Goal: Navigation & Orientation: Find specific page/section

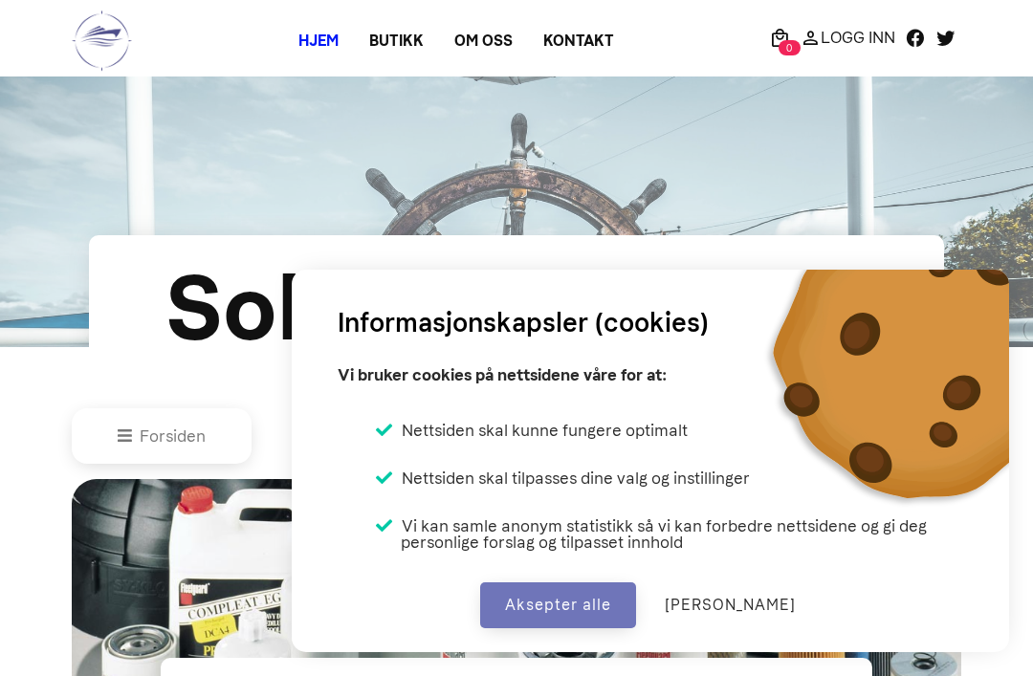
click at [588, 602] on button "Aksepter alle" at bounding box center [558, 605] width 156 height 46
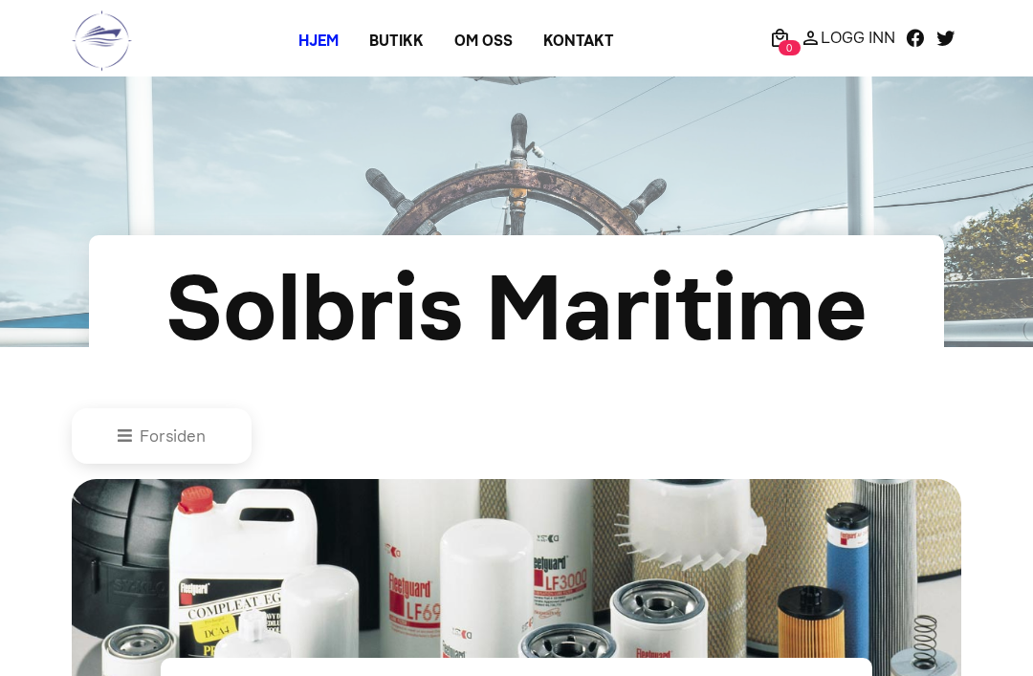
click at [138, 446] on link "Forsiden" at bounding box center [162, 436] width 88 height 19
click at [484, 47] on link "Om oss" at bounding box center [483, 41] width 89 height 34
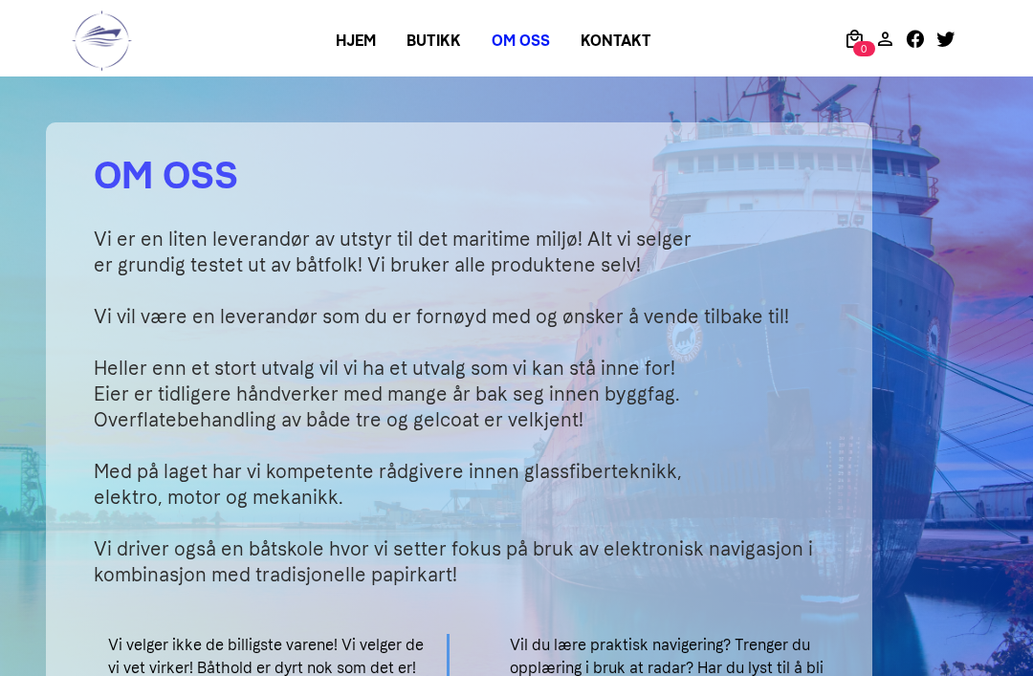
click at [800, 161] on h2 "OM OSS" at bounding box center [471, 174] width 755 height 57
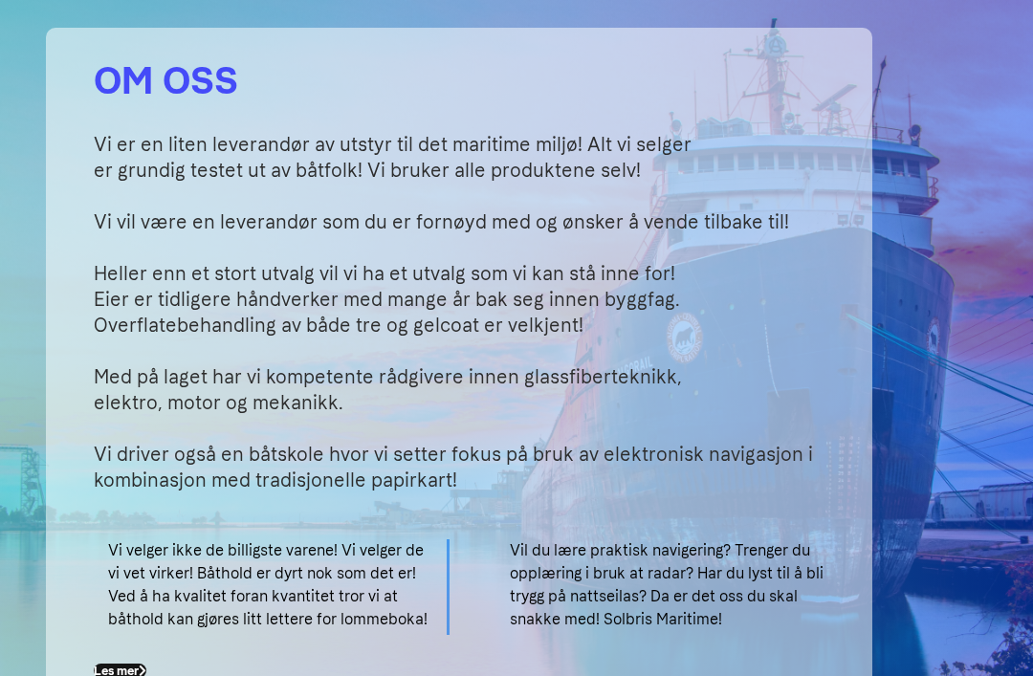
scroll to position [95, 0]
click at [935, 192] on section "OM OSS Vi er en liten leverandør av utstyr til det maritime miljø! Alt vi selge…" at bounding box center [516, 375] width 1033 height 787
click at [896, 212] on div "OM OSS Vi er en liten leverandør av utstyr til det maritime miljø! Alt vi selge…" at bounding box center [459, 375] width 918 height 787
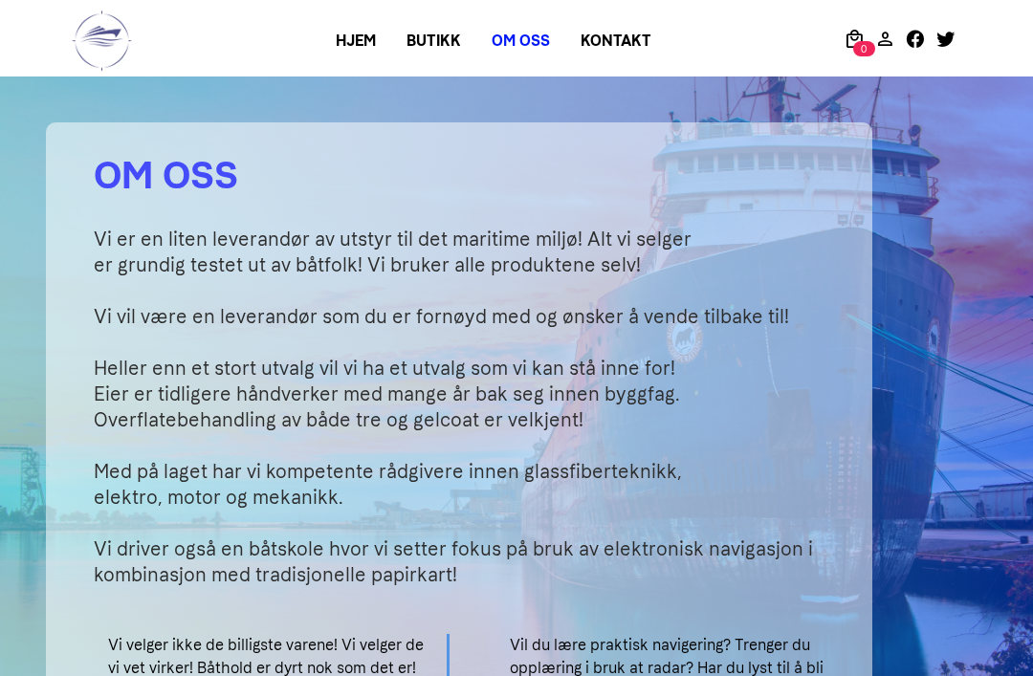
scroll to position [4, 0]
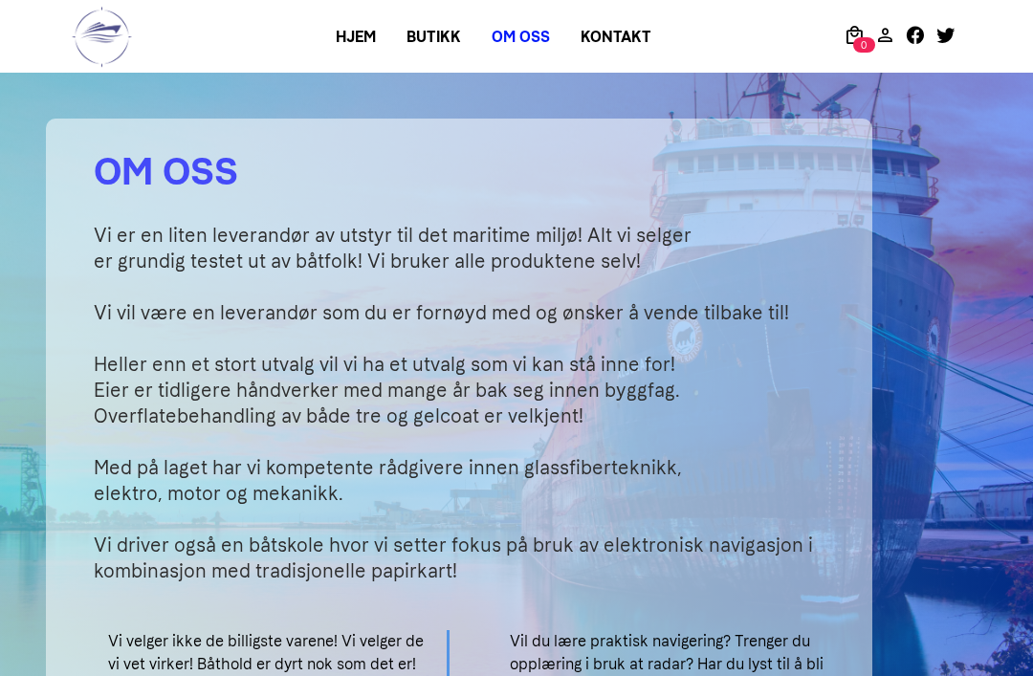
click at [621, 39] on link "Kontakt" at bounding box center [615, 37] width 101 height 34
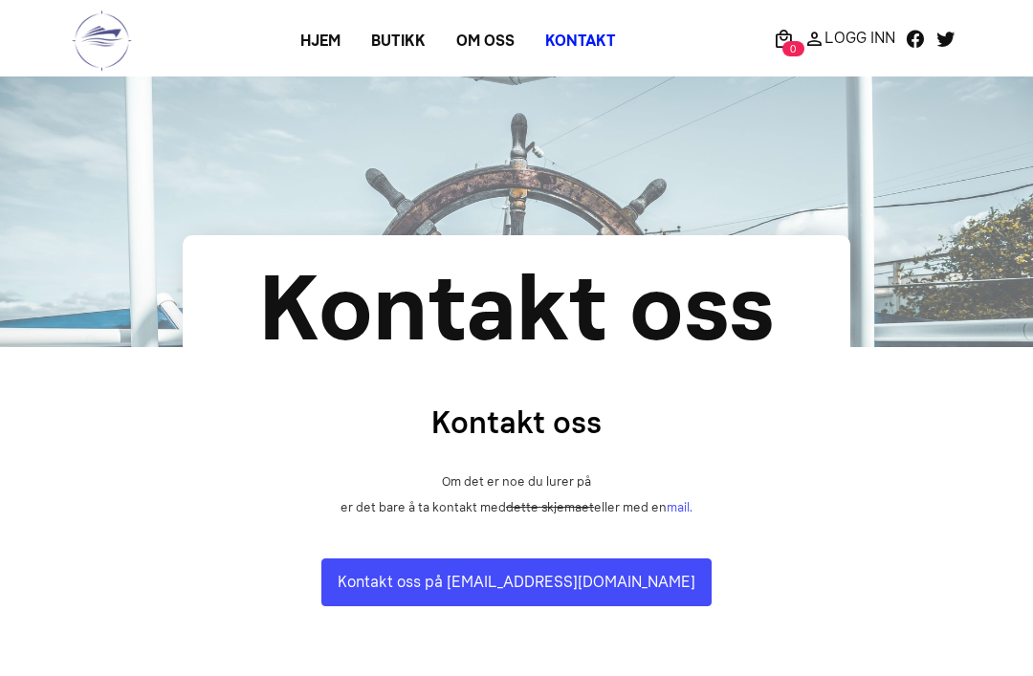
click at [488, 33] on link "Om oss" at bounding box center [485, 41] width 89 height 34
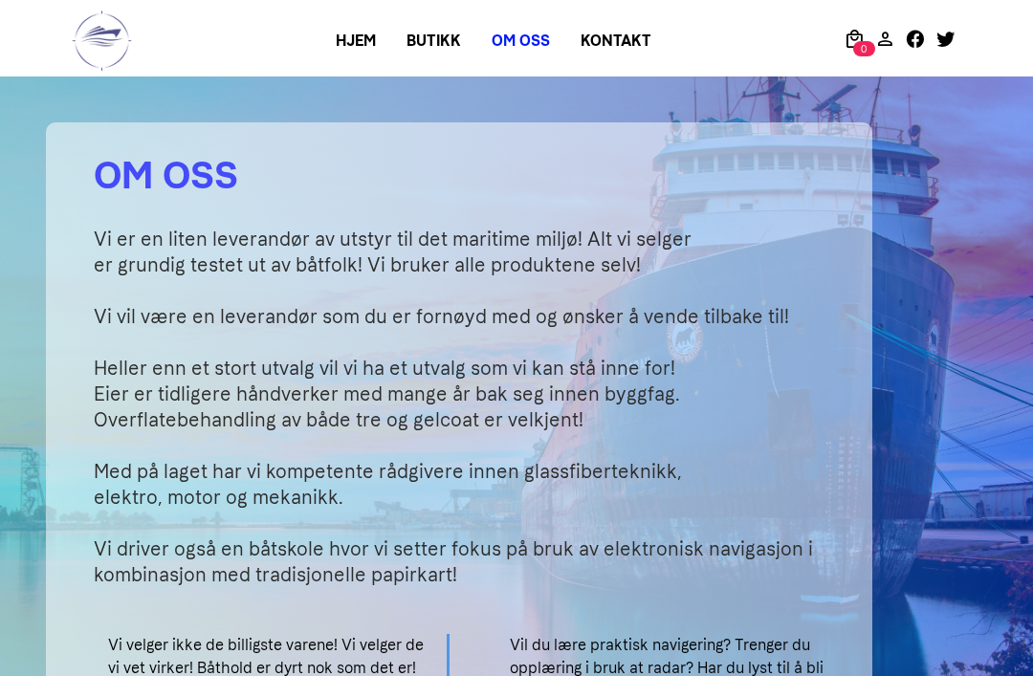
click at [426, 39] on link "Butikk" at bounding box center [433, 41] width 85 height 34
click at [427, 49] on link "Butikk" at bounding box center [433, 41] width 85 height 34
click at [368, 44] on link "Hjem" at bounding box center [355, 41] width 71 height 34
click at [342, 45] on link "Hjem" at bounding box center [355, 41] width 71 height 34
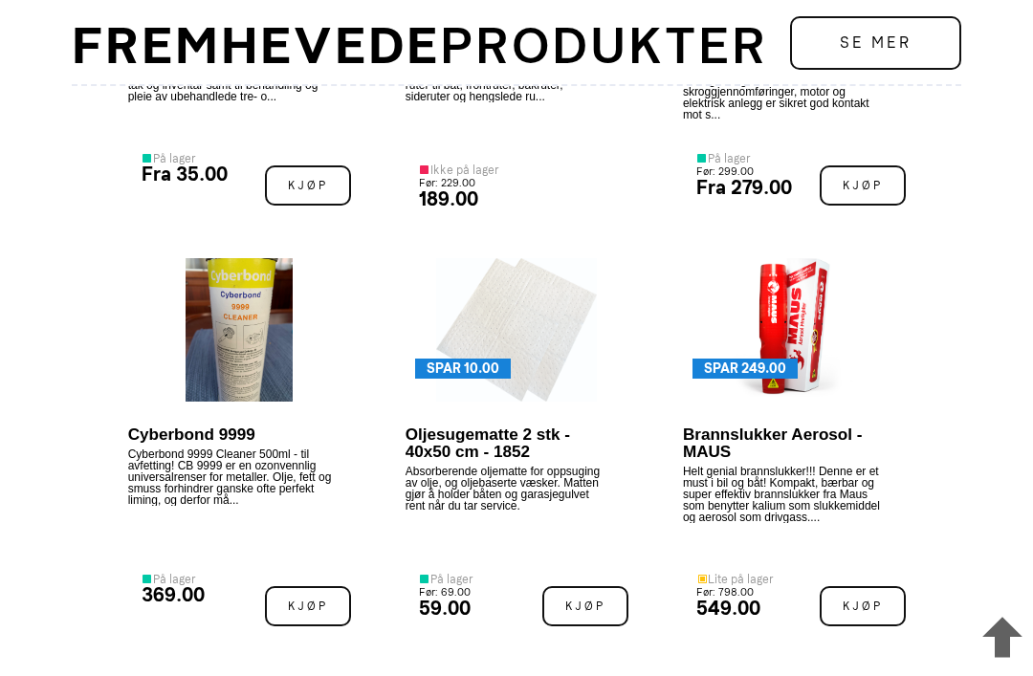
scroll to position [2750, 0]
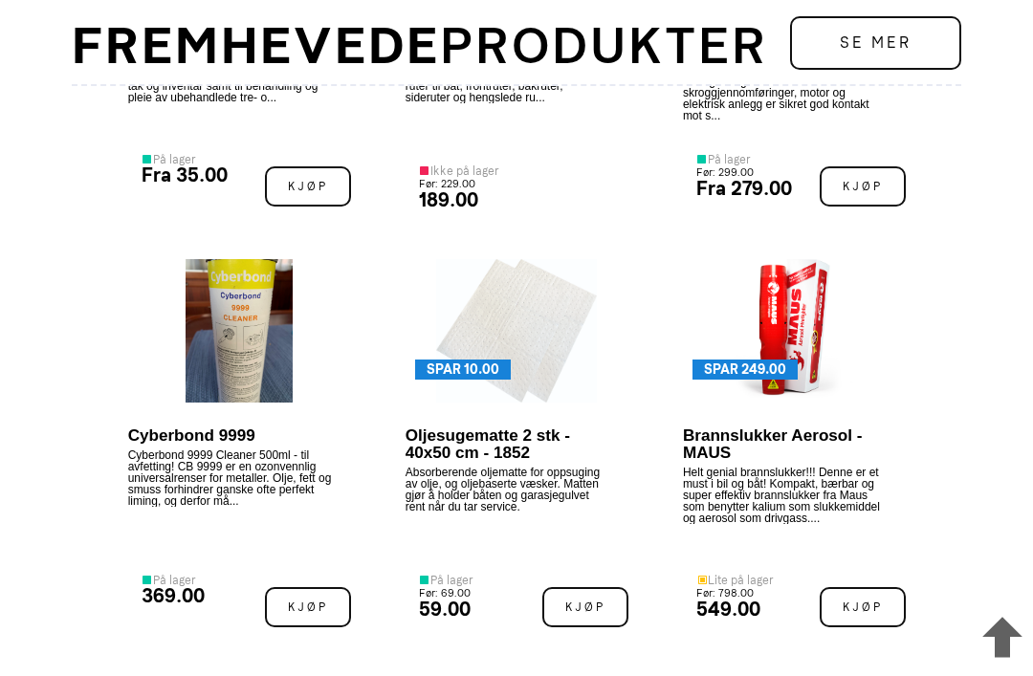
click at [859, 28] on link "Se mer" at bounding box center [875, 43] width 171 height 54
click at [863, 38] on link "Se mer" at bounding box center [875, 43] width 171 height 54
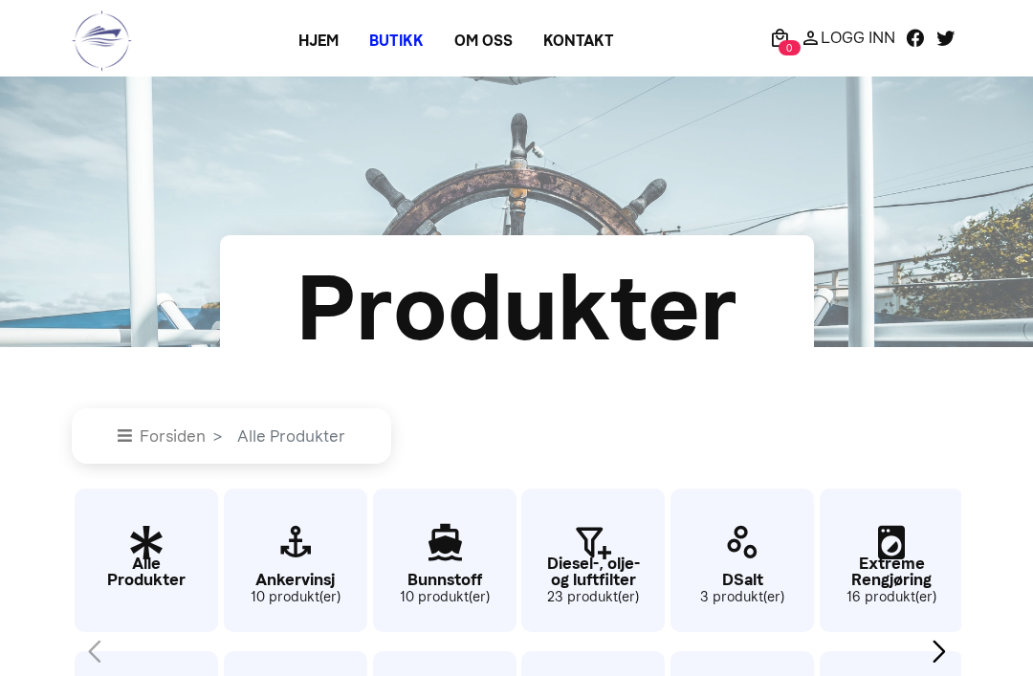
click at [316, 48] on link "Hjem" at bounding box center [318, 41] width 71 height 34
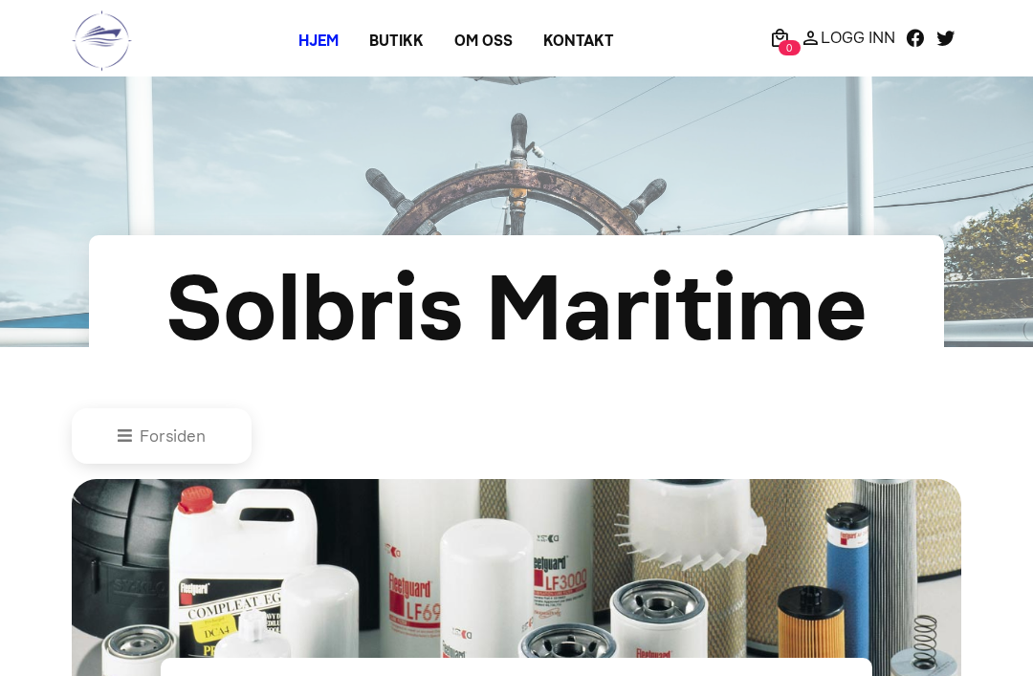
click at [486, 45] on link "Om oss" at bounding box center [483, 41] width 89 height 34
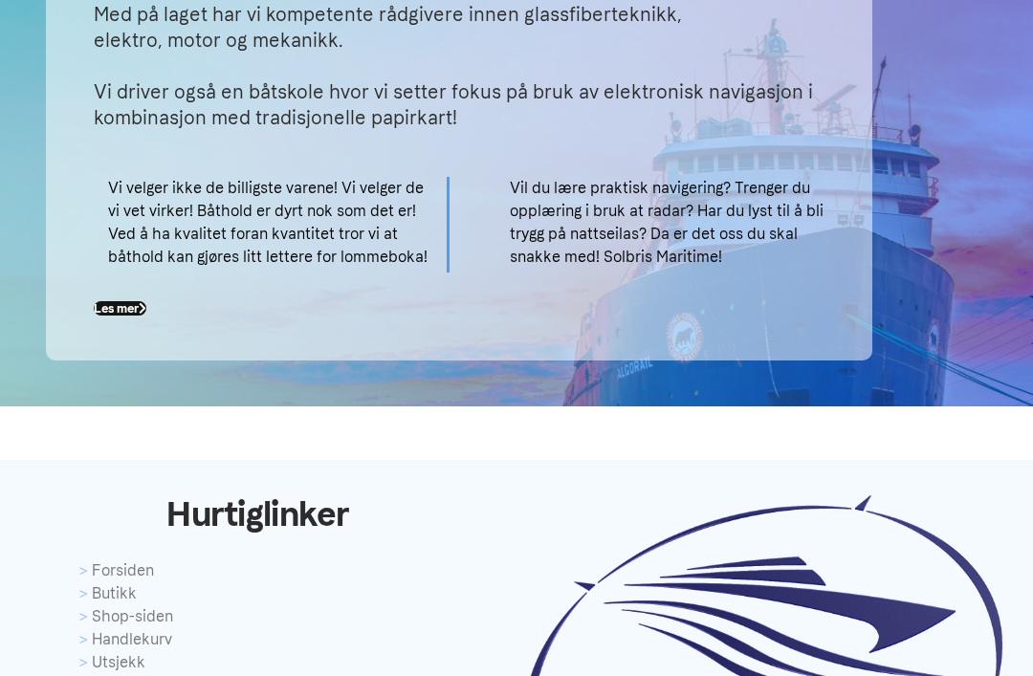
scroll to position [453, 0]
